Goal: Transaction & Acquisition: Purchase product/service

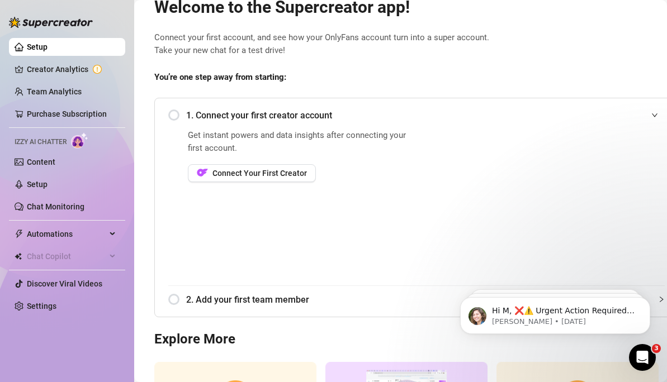
scroll to position [74, 0]
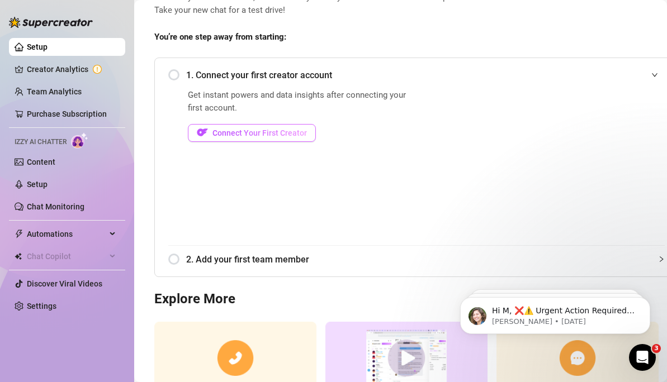
click at [274, 137] on span "Connect Your First Creator" at bounding box center [259, 133] width 94 height 9
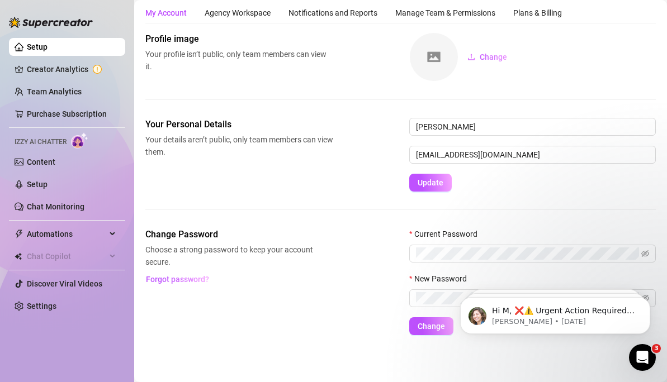
scroll to position [32, 0]
click at [78, 70] on link "Creator Analytics" at bounding box center [71, 69] width 89 height 18
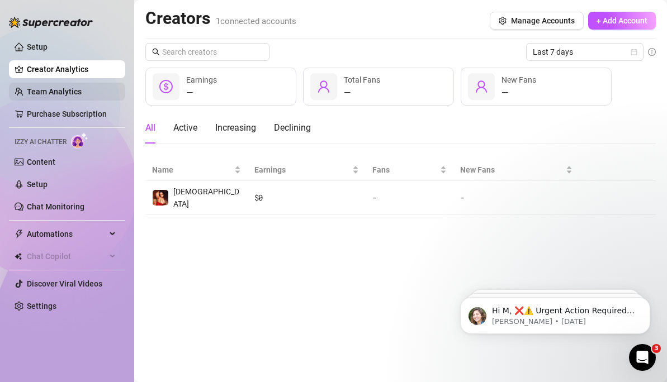
click at [75, 93] on link "Team Analytics" at bounding box center [54, 91] width 55 height 9
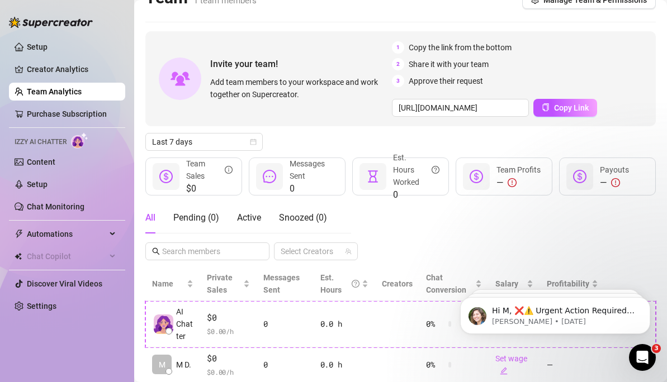
scroll to position [54, 0]
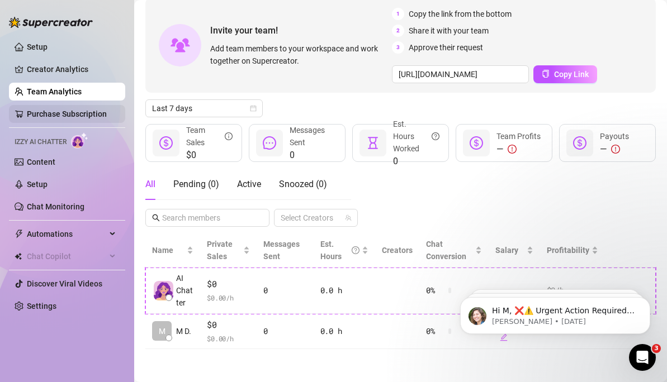
click at [89, 116] on link "Purchase Subscription" at bounding box center [67, 114] width 80 height 9
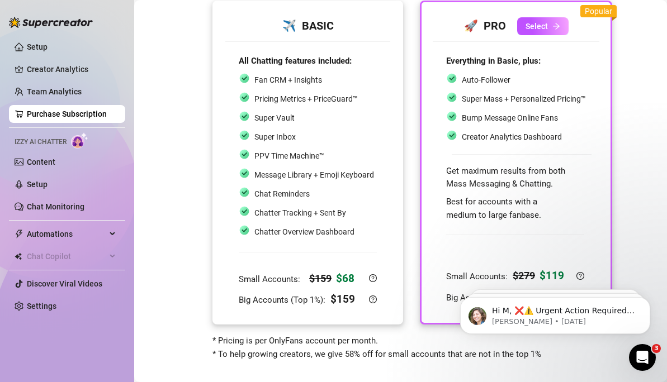
scroll to position [86, 0]
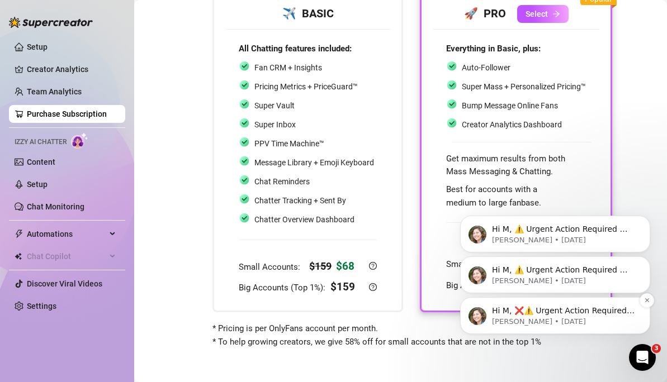
click at [510, 319] on p "[PERSON_NAME] • [DATE]" at bounding box center [564, 322] width 144 height 10
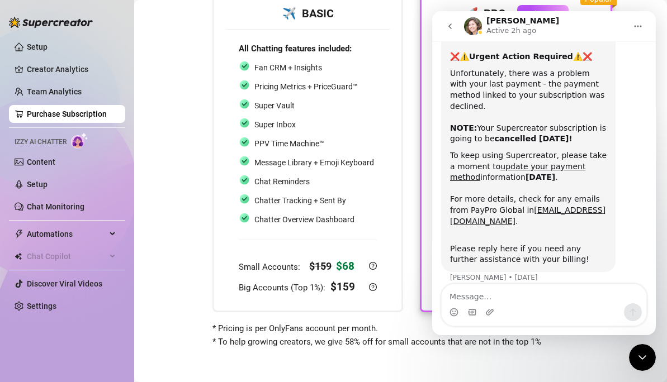
scroll to position [0, 0]
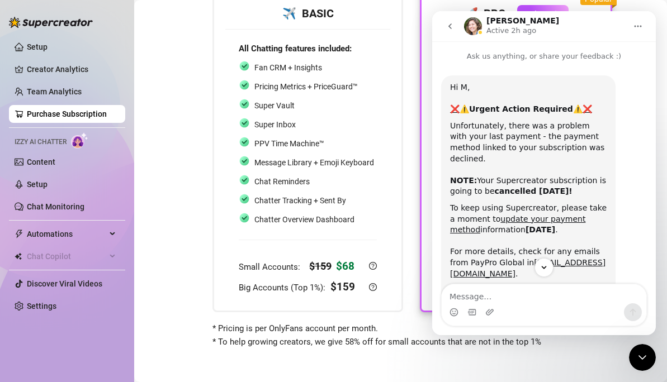
drag, startPoint x: 638, startPoint y: 26, endPoint x: 638, endPoint y: 36, distance: 10.1
click at [638, 36] on button "Home" at bounding box center [637, 26] width 21 height 21
click at [445, 25] on button "go back" at bounding box center [449, 26] width 21 height 21
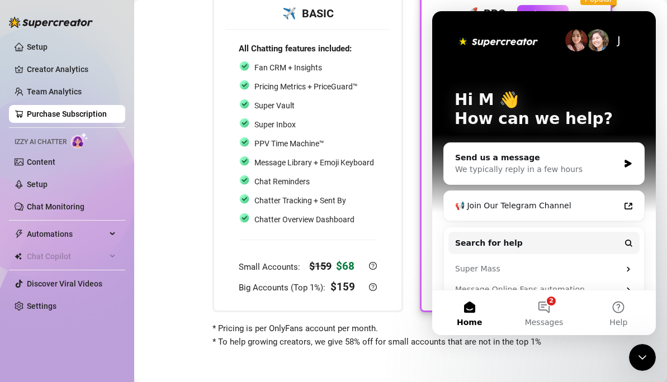
click at [644, 352] on icon "Close Intercom Messenger" at bounding box center [641, 357] width 13 height 13
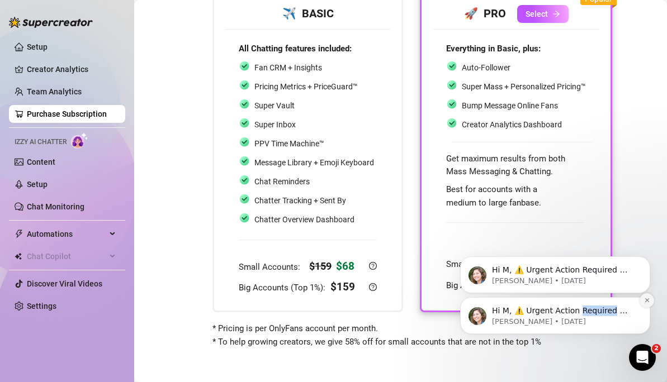
click at [645, 301] on icon "Dismiss notification" at bounding box center [647, 300] width 6 height 6
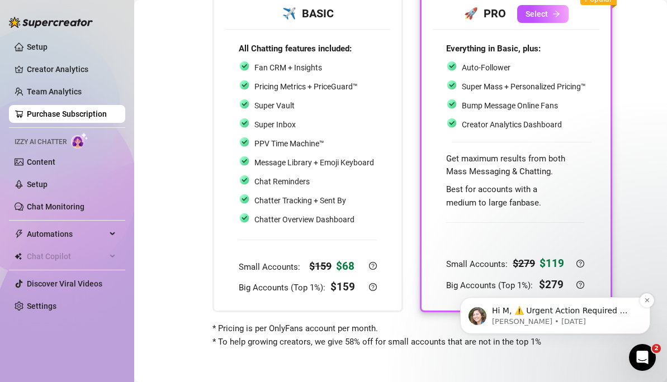
click at [645, 301] on div "Hi M, ⚠️ Urgent Action Required ⚠️ Unfortunately, there was a problem with your…" at bounding box center [555, 315] width 190 height 37
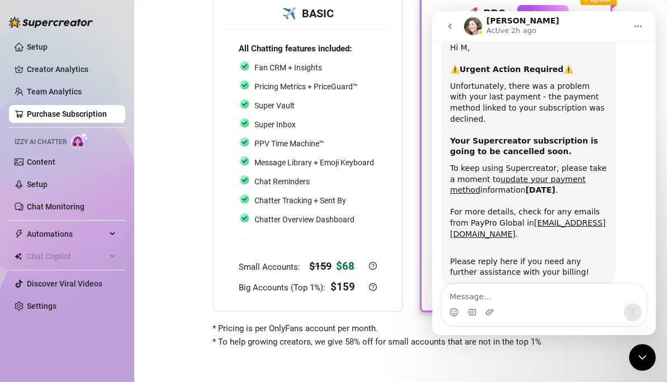
scroll to position [53, 0]
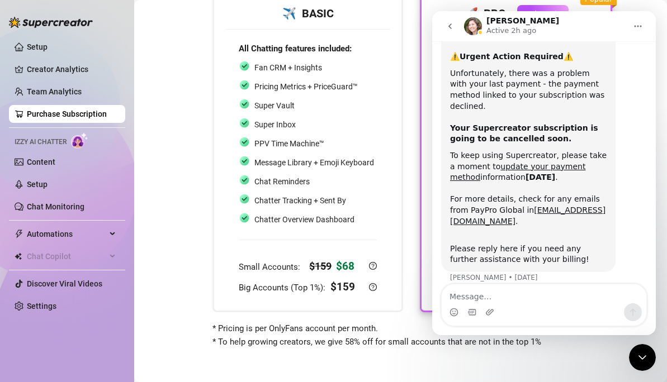
click at [637, 353] on icon "Close Intercom Messenger" at bounding box center [641, 357] width 13 height 13
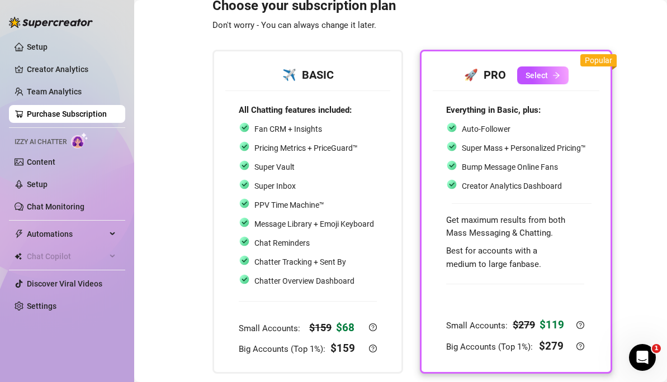
scroll to position [32, 0]
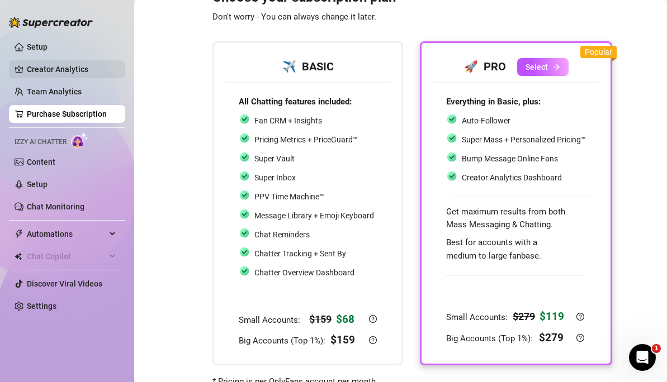
click at [32, 67] on link "Creator Analytics" at bounding box center [71, 69] width 89 height 18
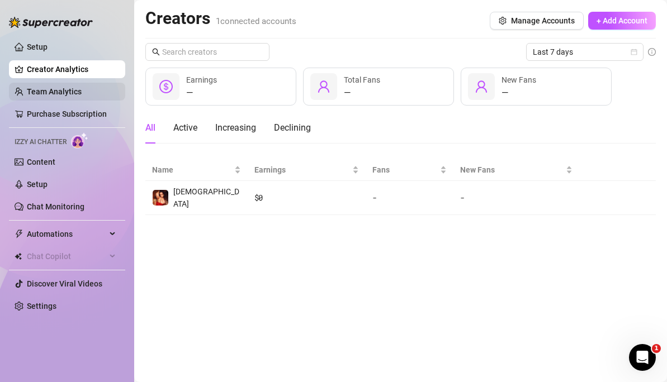
click at [30, 88] on link "Team Analytics" at bounding box center [54, 91] width 55 height 9
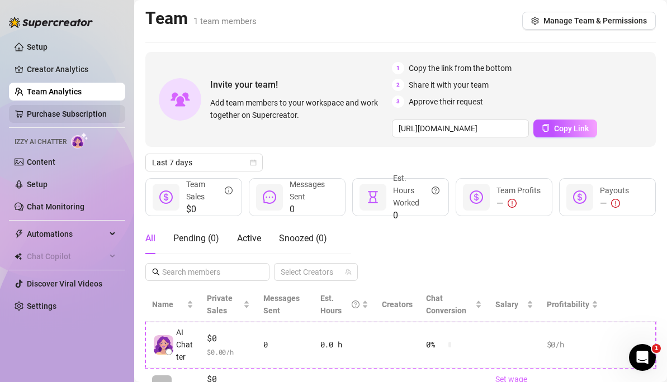
click at [37, 110] on link "Purchase Subscription" at bounding box center [67, 114] width 80 height 9
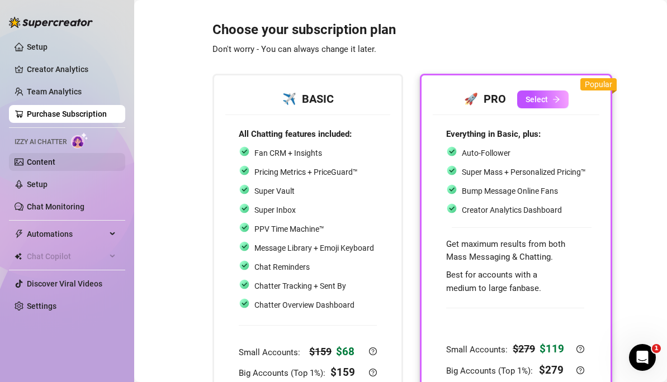
click at [37, 165] on link "Content" at bounding box center [41, 162] width 29 height 9
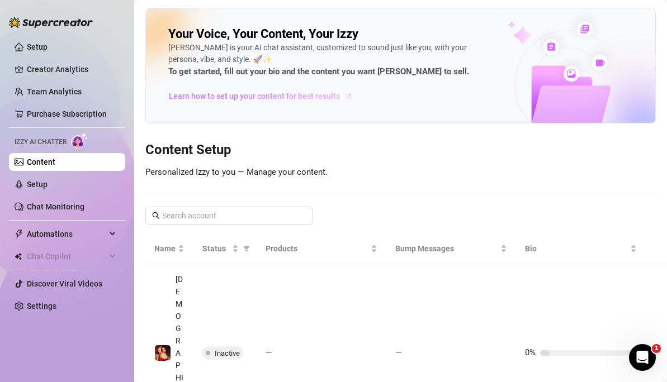
click at [263, 97] on span "Learn how to set up your content for best results" at bounding box center [254, 96] width 171 height 12
